Goal: Information Seeking & Learning: Check status

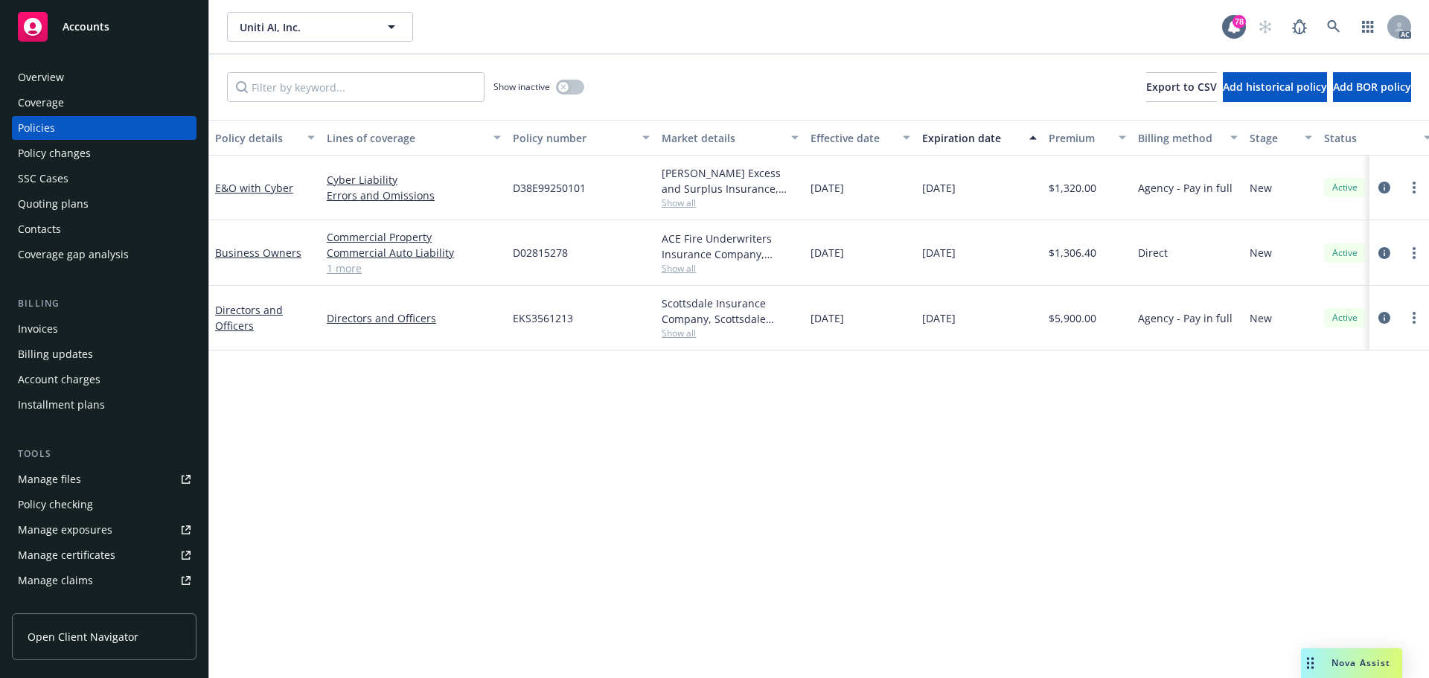
click at [1000, 445] on div "Policy details Lines of coverage Policy number Market details Effective date Ex…" at bounding box center [819, 399] width 1220 height 558
drag, startPoint x: 941, startPoint y: 195, endPoint x: 982, endPoint y: 197, distance: 41.7
click at [982, 197] on div "E&O with Cyber Cyber Liability Errors and Omissions D38E99250101 Beazley Excess…" at bounding box center [927, 188] width 1436 height 65
copy div "01/13/2026"
drag, startPoint x: 295, startPoint y: 195, endPoint x: 211, endPoint y: 199, distance: 84.2
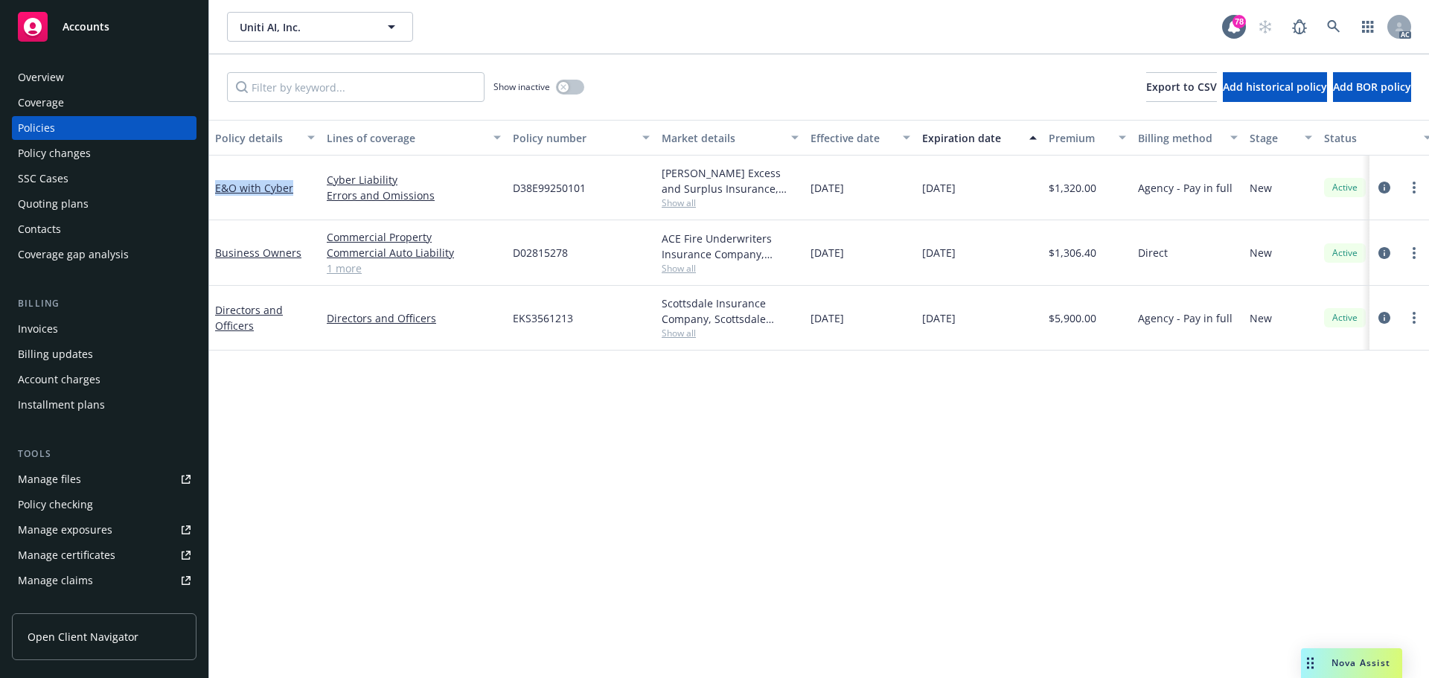
click at [211, 199] on div "E&O with Cyber" at bounding box center [265, 188] width 112 height 65
copy link "E&O with Cyber"
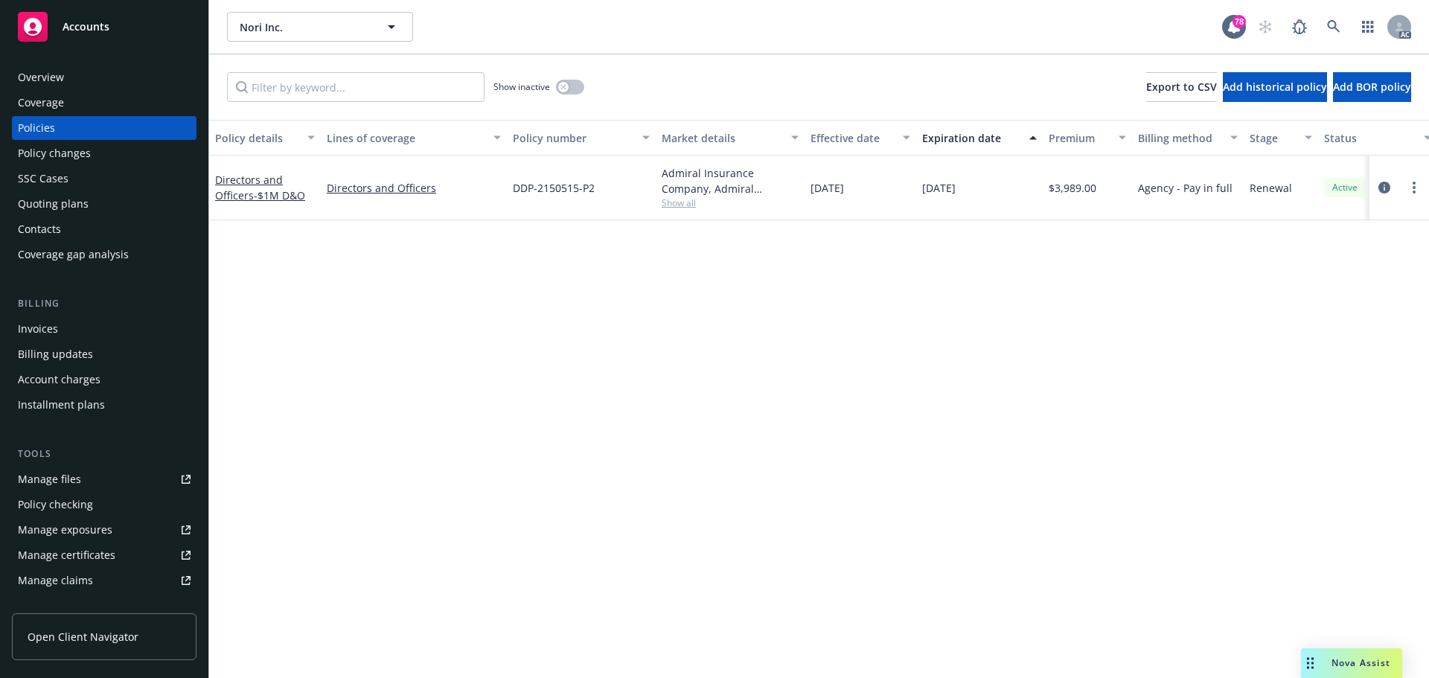
drag, startPoint x: 898, startPoint y: 667, endPoint x: 757, endPoint y: 569, distance: 171.6
click at [757, 569] on div "Policy details Lines of coverage Policy number Market details Effective date Ex…" at bounding box center [819, 399] width 1220 height 558
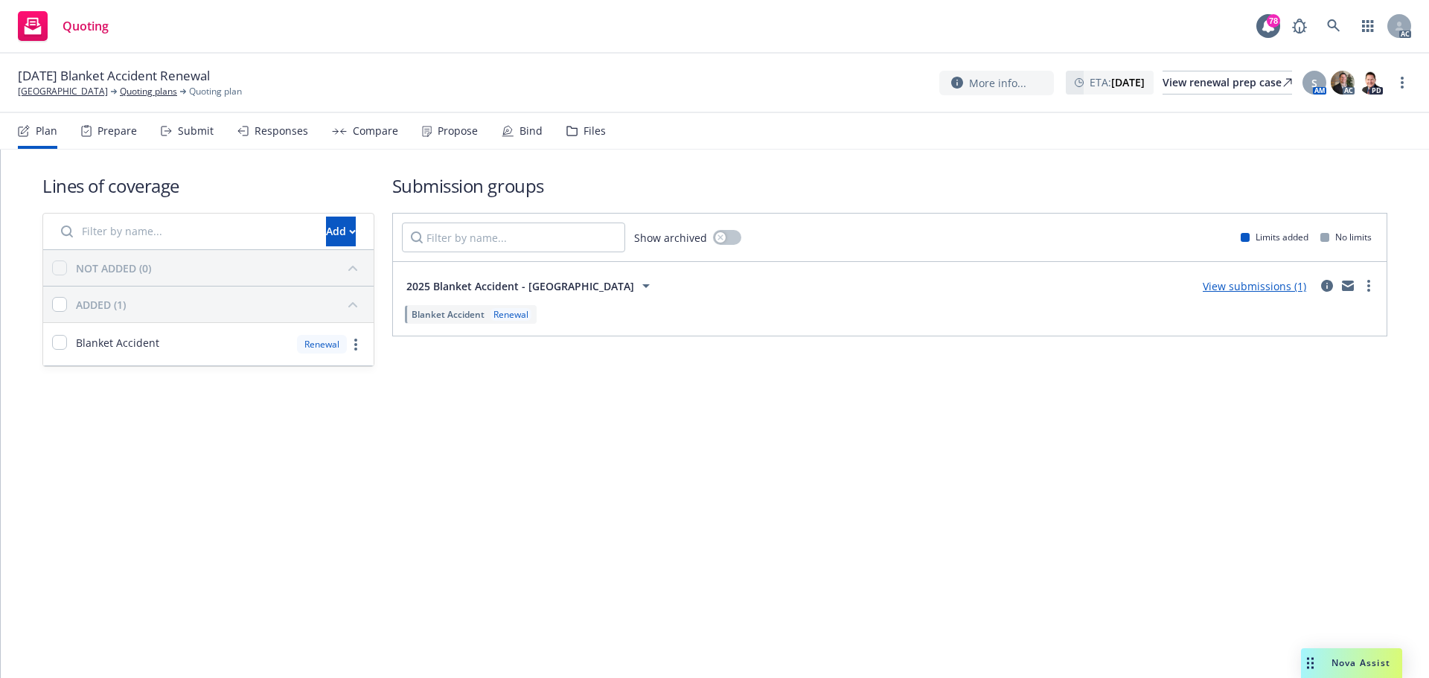
click at [201, 132] on div "Submit" at bounding box center [196, 131] width 36 height 12
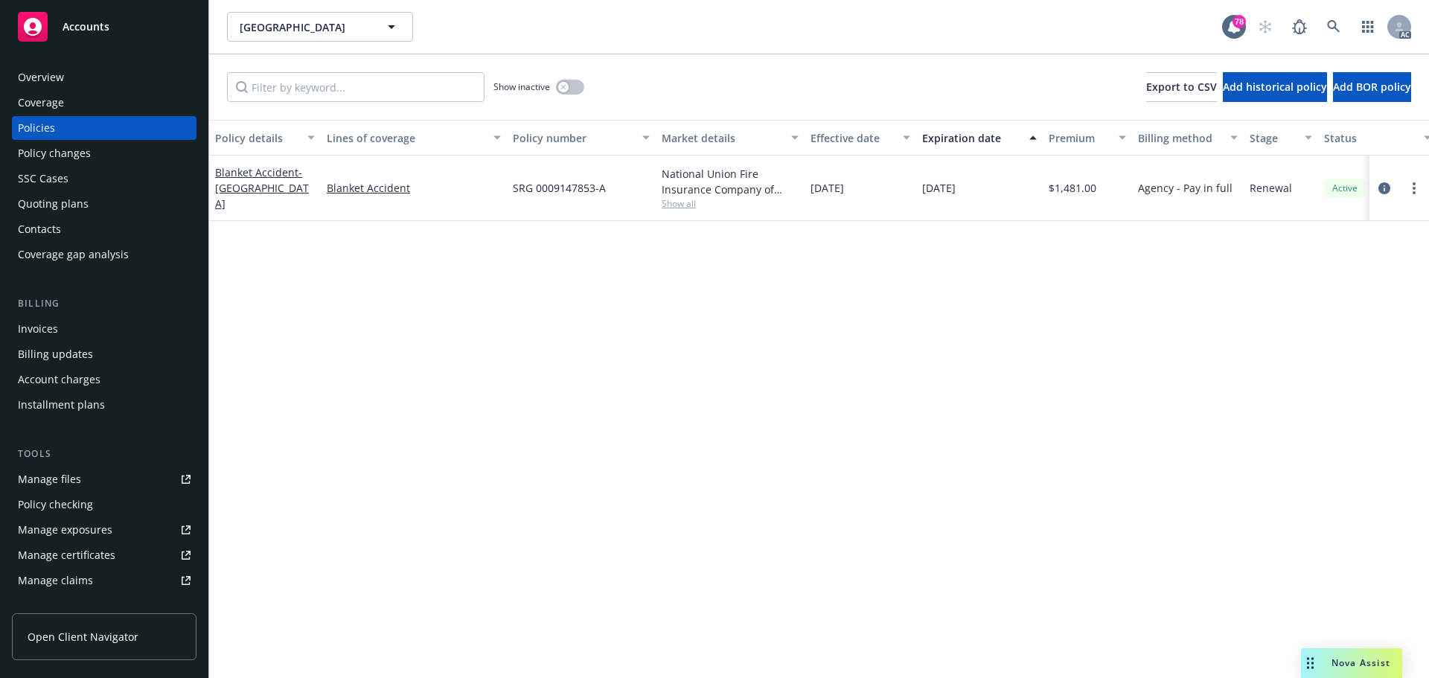
click at [70, 153] on div "Policy changes" at bounding box center [54, 153] width 73 height 24
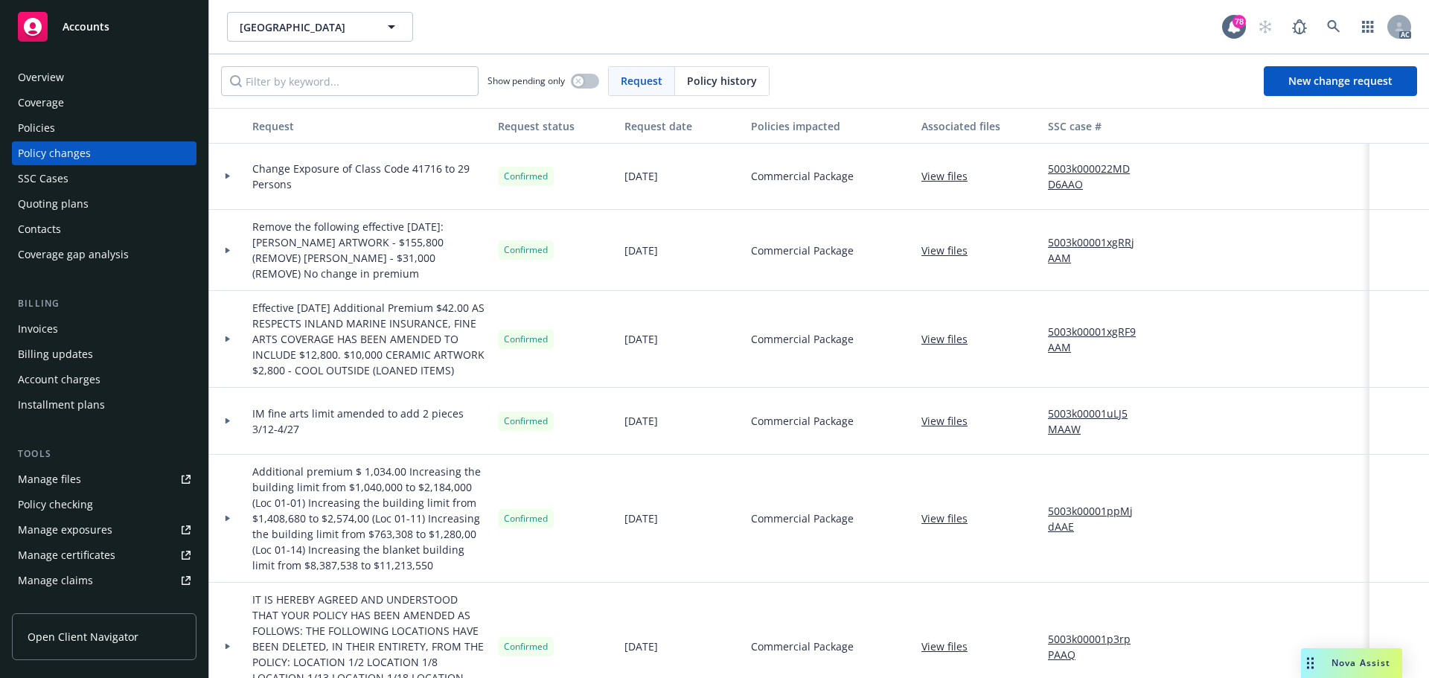
scroll to position [1116, 0]
click at [75, 132] on div "Policies" at bounding box center [104, 128] width 173 height 24
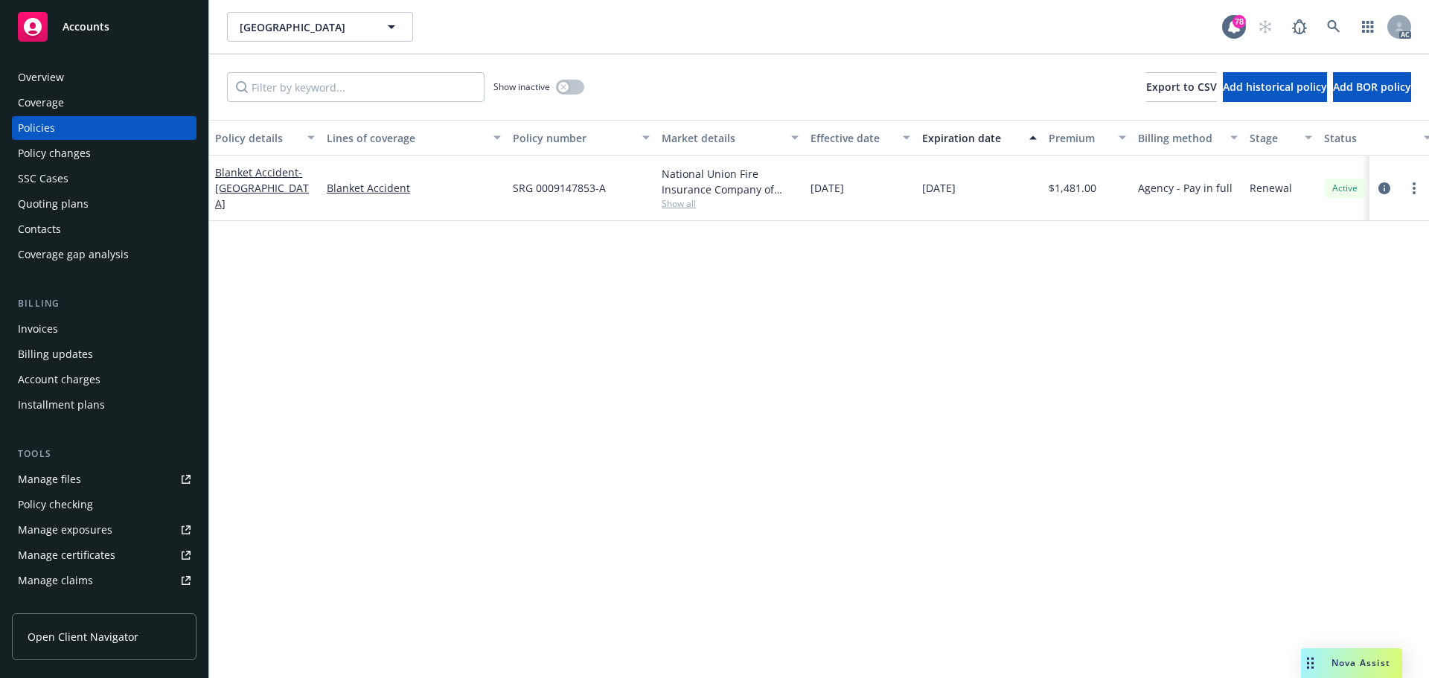
click at [1027, 298] on div "Policy details Lines of coverage Policy number Market details Effective date Ex…" at bounding box center [819, 399] width 1220 height 558
click at [1386, 187] on icon "circleInformation" at bounding box center [1384, 188] width 12 height 12
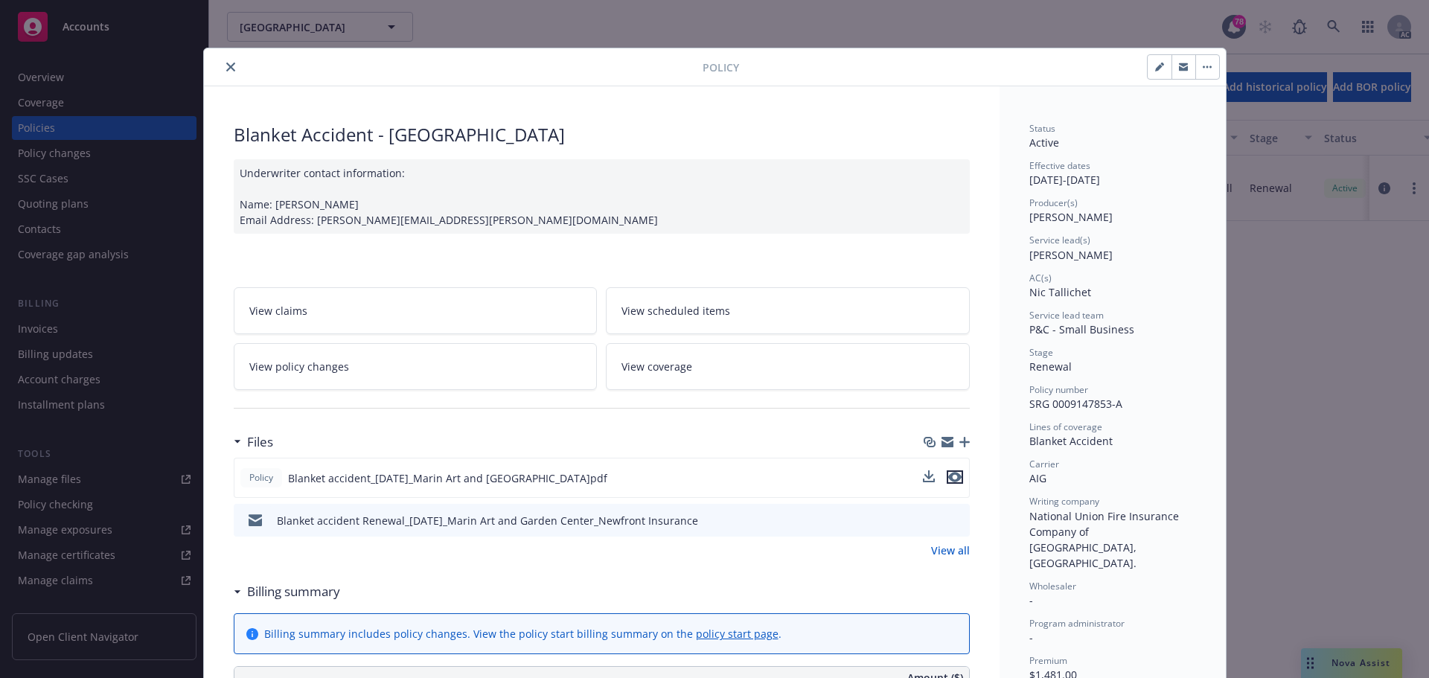
click at [953, 477] on icon "preview file" at bounding box center [954, 477] width 13 height 10
click at [226, 65] on icon "close" at bounding box center [230, 67] width 9 height 9
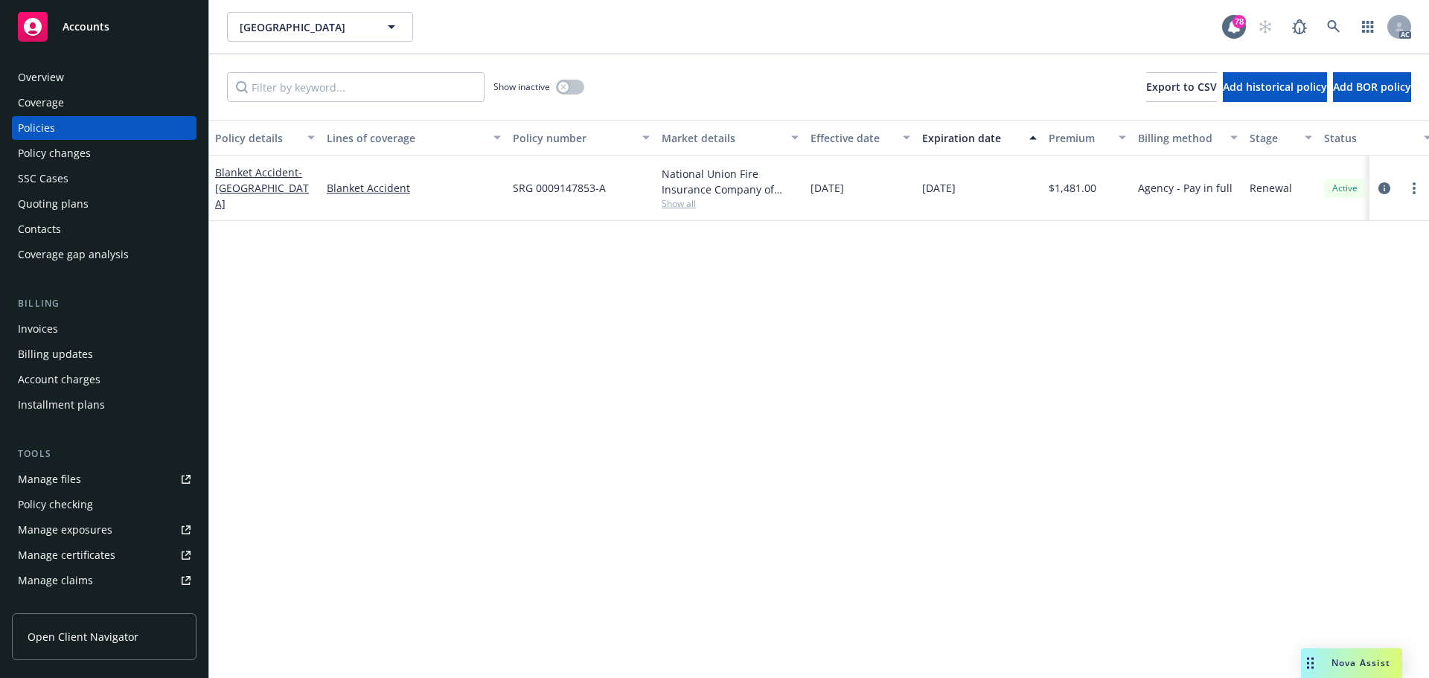
click at [679, 203] on span "Show all" at bounding box center [730, 203] width 137 height 13
click at [1006, 400] on div "Policy details Lines of coverage Policy number Market details Effective date Ex…" at bounding box center [819, 399] width 1220 height 558
click at [682, 204] on span "Show all" at bounding box center [730, 203] width 137 height 13
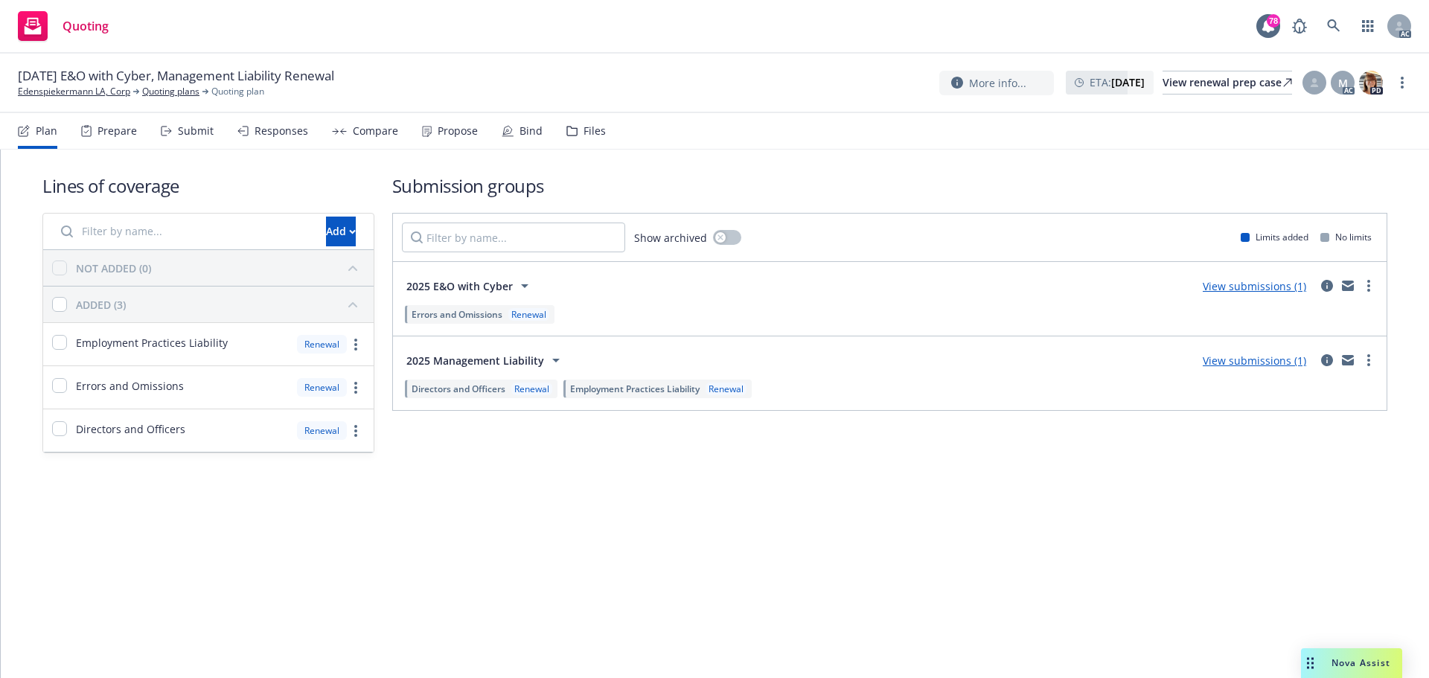
click at [189, 135] on div "Submit" at bounding box center [196, 131] width 36 height 12
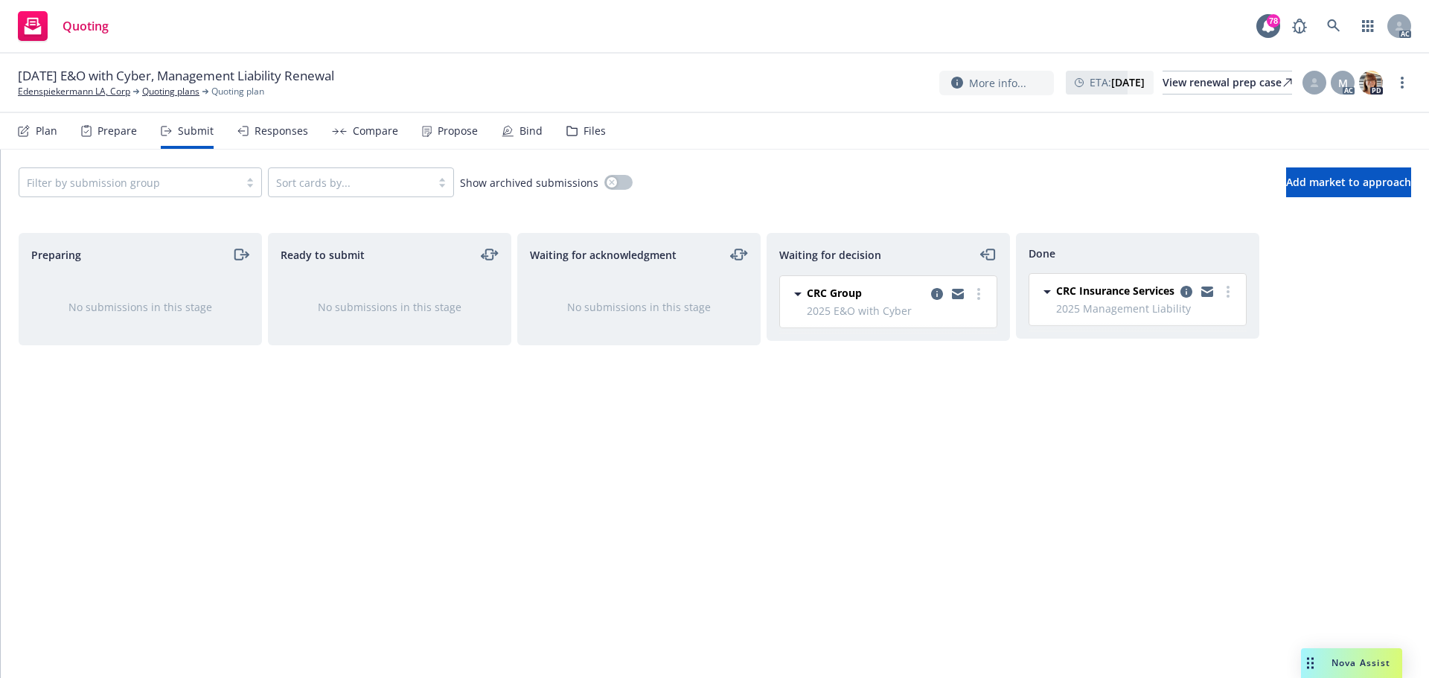
click at [265, 134] on div "Responses" at bounding box center [282, 131] width 54 height 12
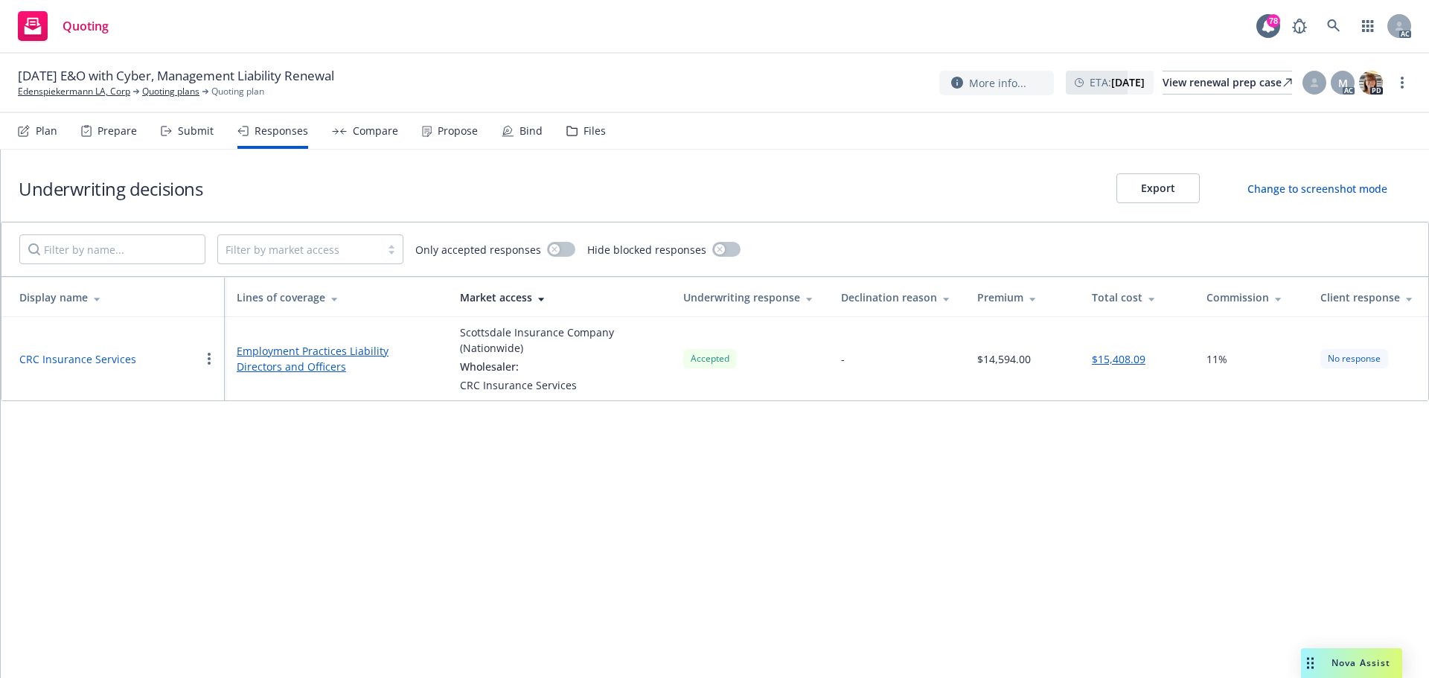
click at [443, 127] on div "Propose" at bounding box center [458, 131] width 40 height 12
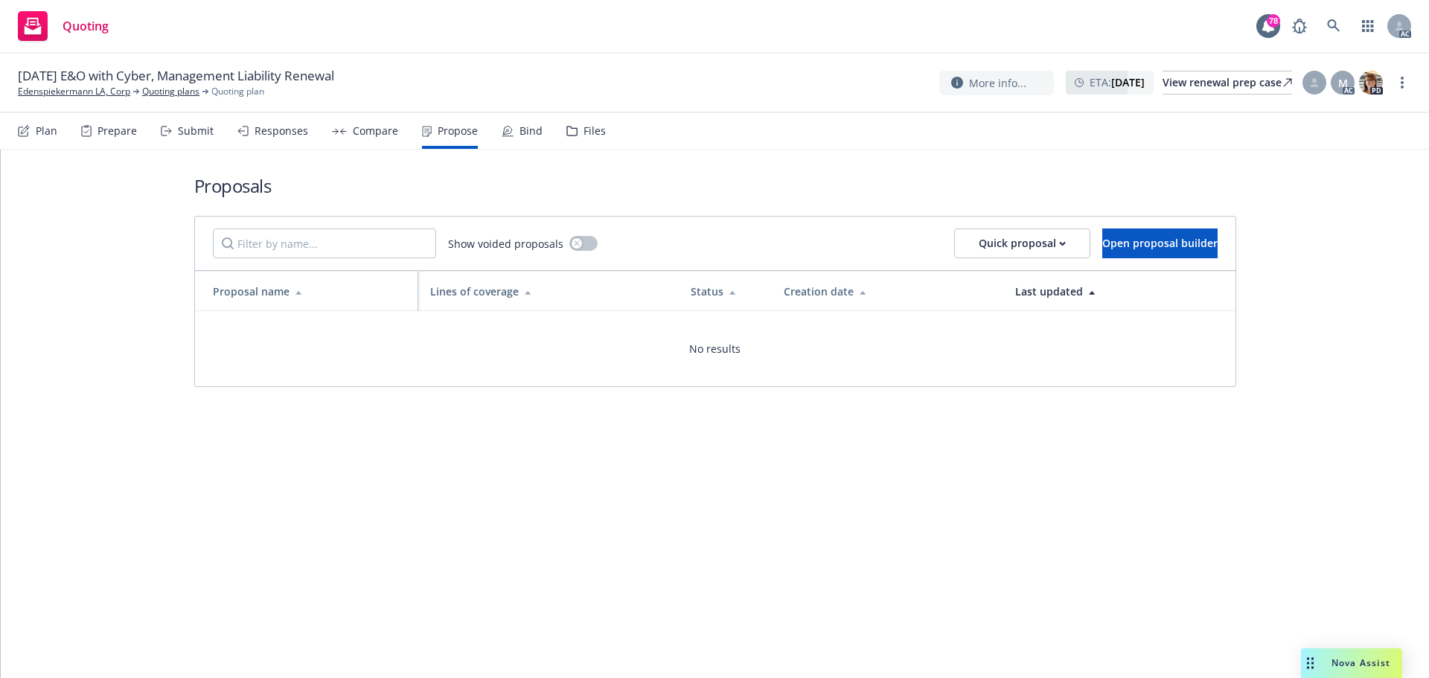
click at [263, 129] on div "Responses" at bounding box center [282, 131] width 54 height 12
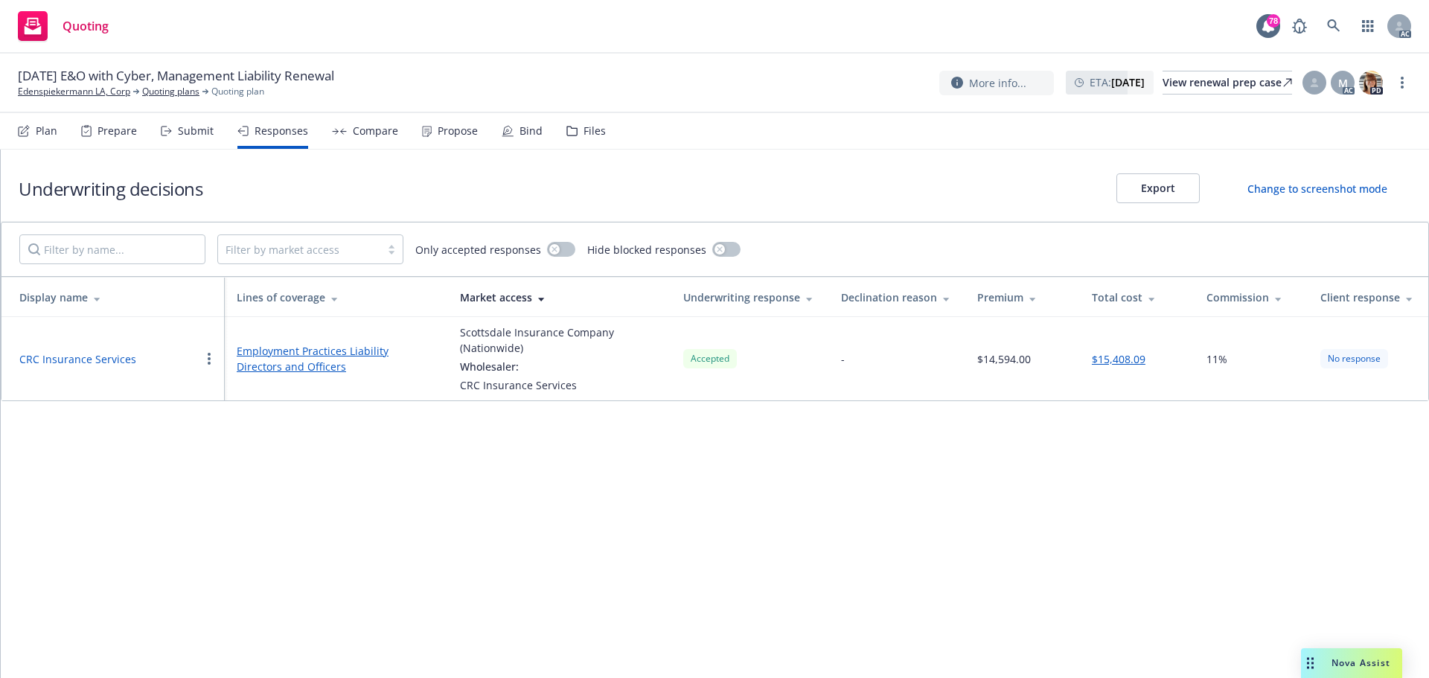
click at [176, 134] on div "Submit" at bounding box center [187, 131] width 53 height 36
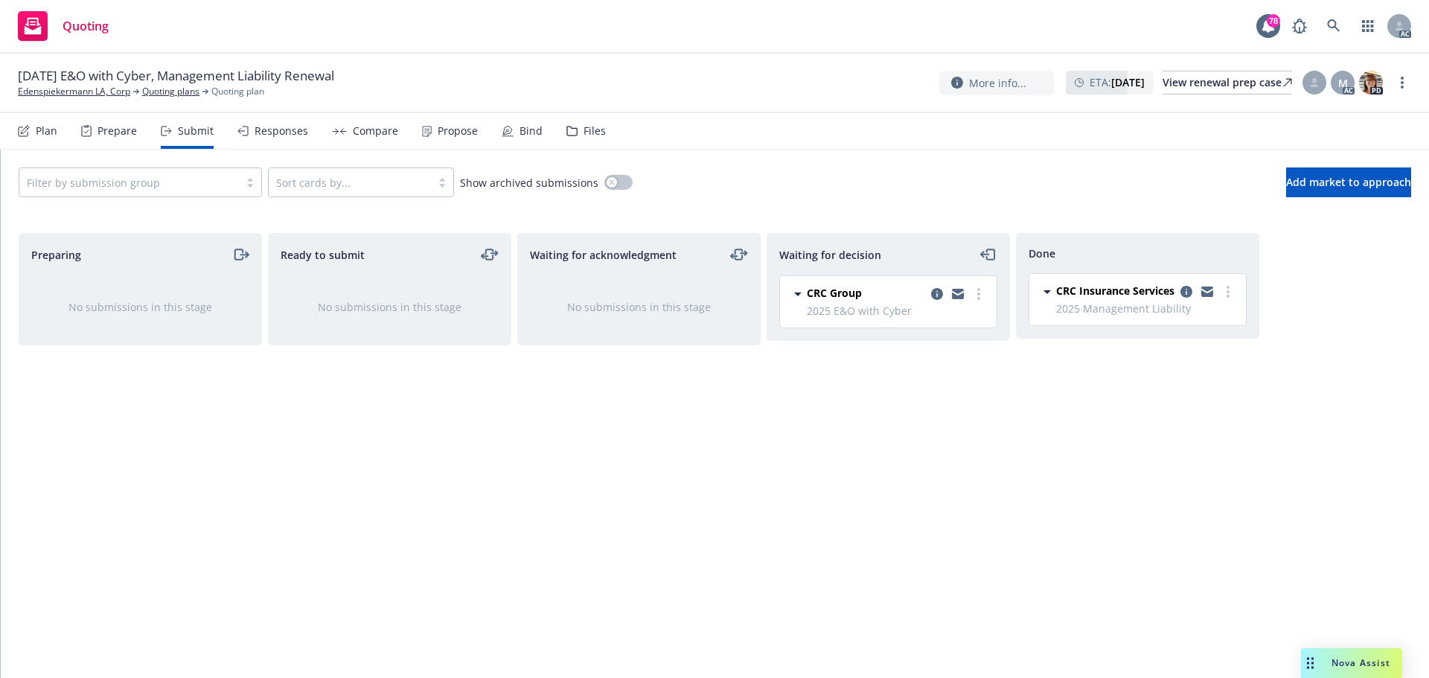
click at [263, 135] on div "Responses" at bounding box center [282, 131] width 54 height 12
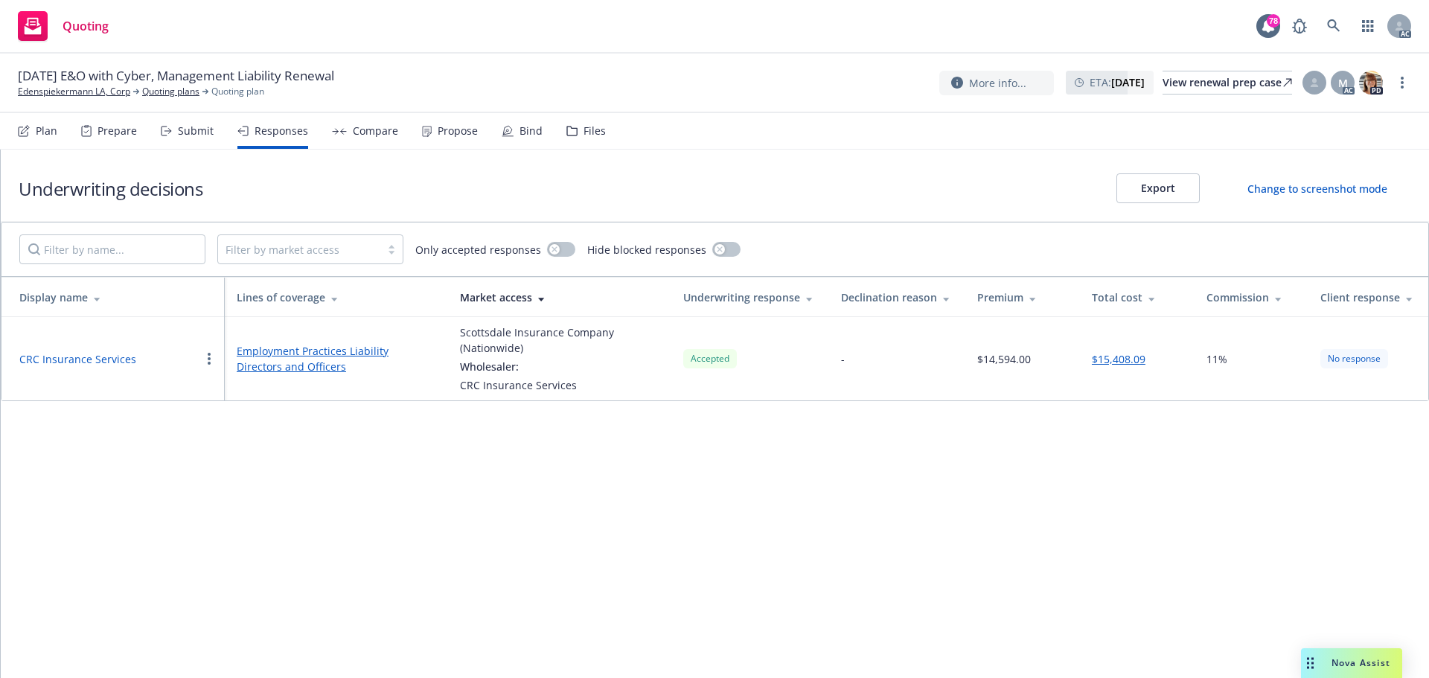
click at [212, 137] on div "Plan Prepare Submit Responses Compare Propose Bind Files" at bounding box center [312, 131] width 588 height 36
click at [188, 135] on div "Submit" at bounding box center [196, 131] width 36 height 12
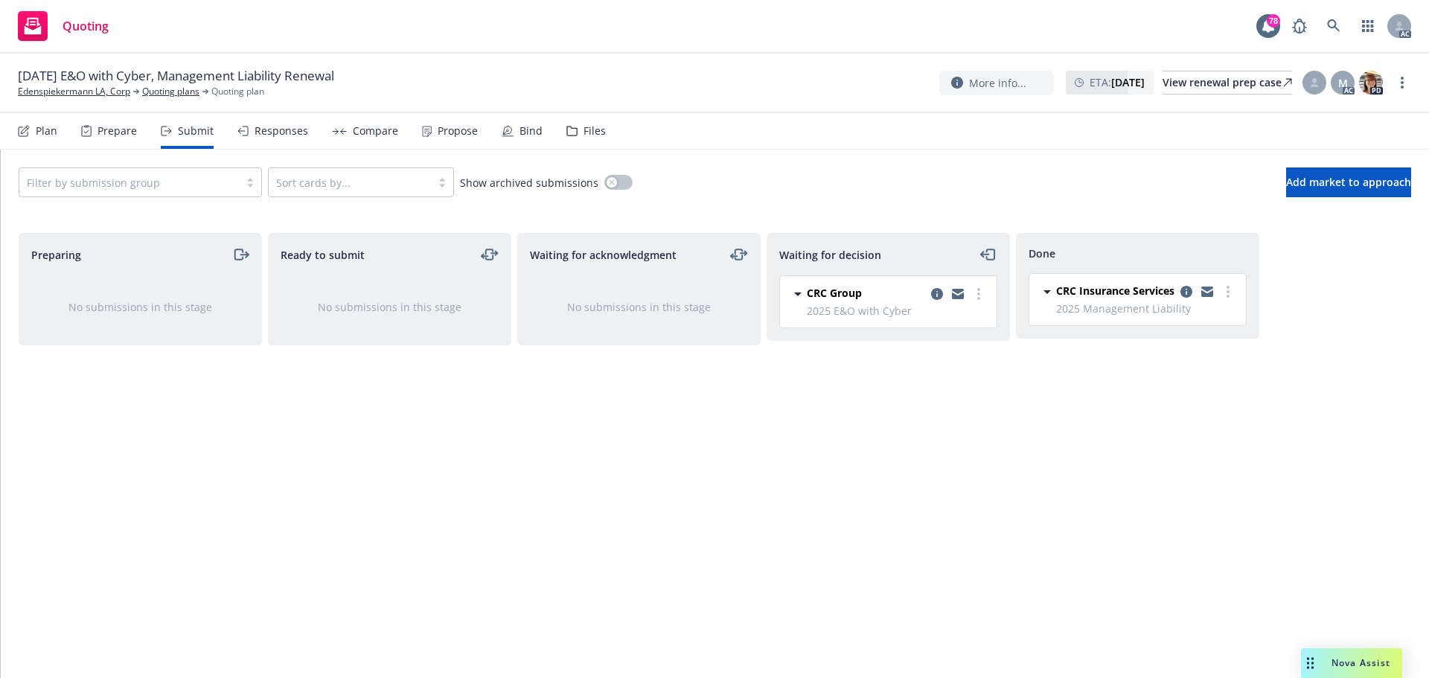
click at [244, 129] on icon at bounding box center [242, 131] width 11 height 10
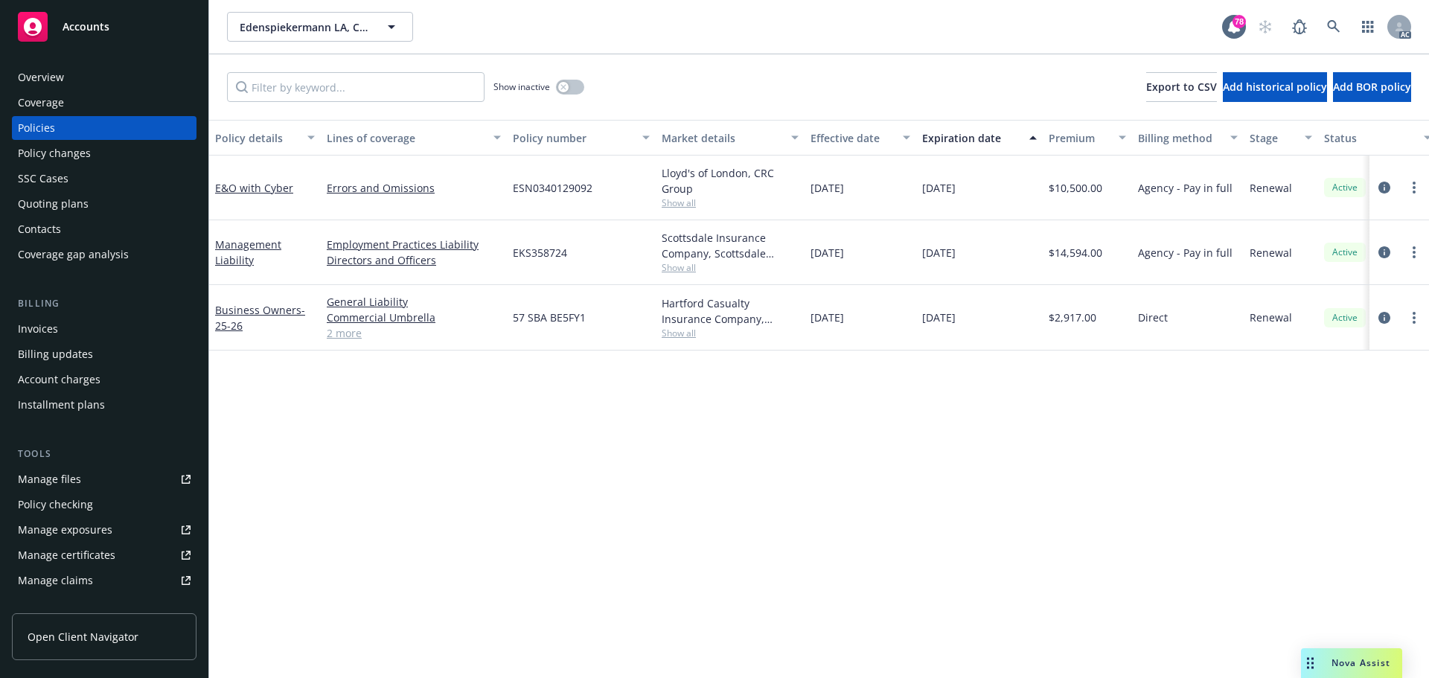
click at [567, 478] on div "Policy details Lines of coverage Policy number Market details Effective date Ex…" at bounding box center [819, 399] width 1220 height 558
click at [1380, 188] on icon "circleInformation" at bounding box center [1384, 188] width 12 height 12
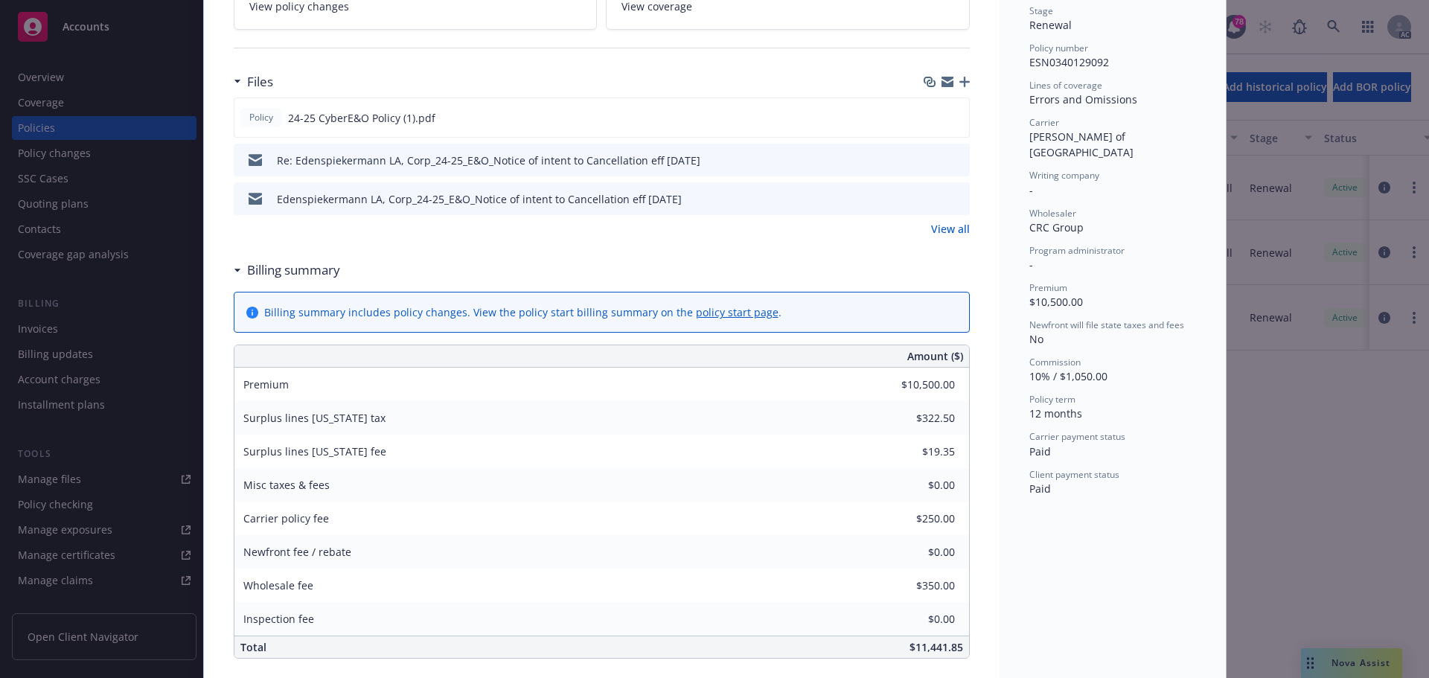
scroll to position [372, 0]
